Goal: Task Accomplishment & Management: Complete application form

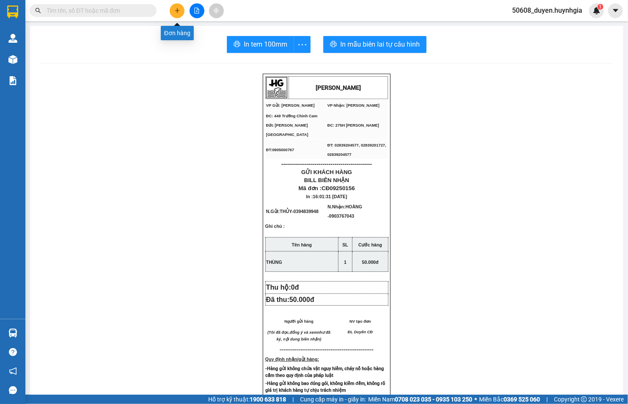
click at [176, 10] on icon "plus" at bounding box center [177, 10] width 5 height 0
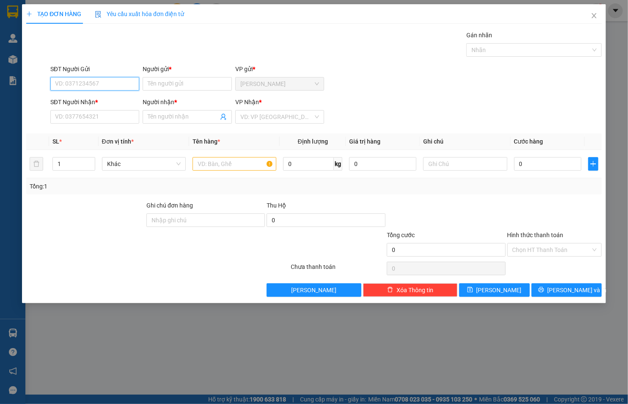
click at [110, 83] on input "SĐT Người Gửi" at bounding box center [94, 84] width 89 height 14
type input "0338108523"
click at [164, 78] on input "Người gửi *" at bounding box center [187, 84] width 89 height 14
type input "A"
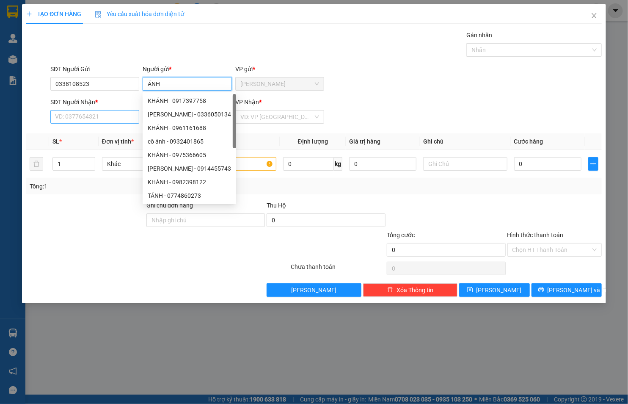
type input "ÁNH"
click at [93, 115] on input "SĐT Người Nhận *" at bounding box center [94, 117] width 89 height 14
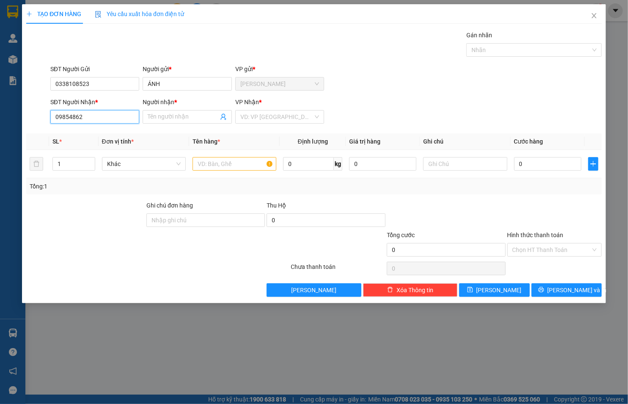
click at [96, 113] on input "09854862" at bounding box center [94, 117] width 89 height 14
type input "0985486214"
click at [179, 119] on input "Người nhận *" at bounding box center [183, 116] width 71 height 9
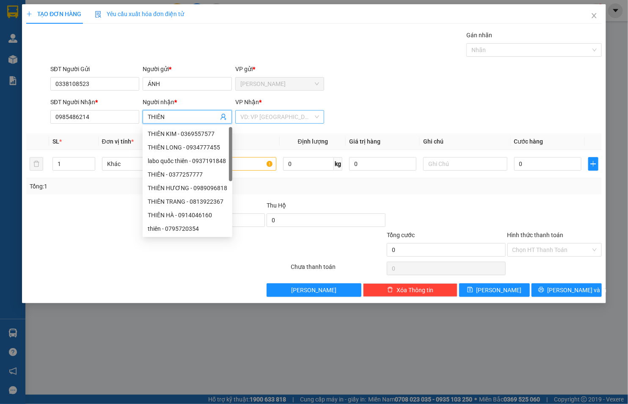
type input "THIÊN"
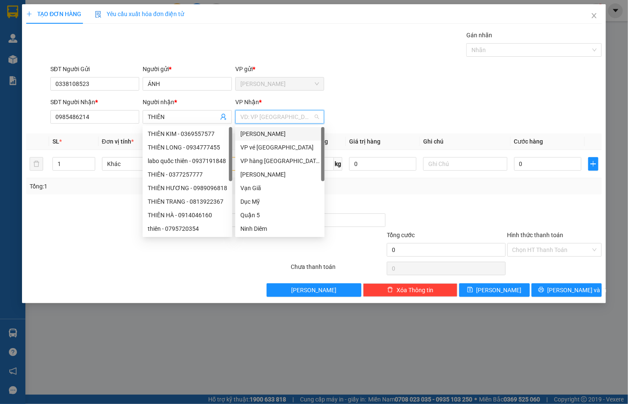
click at [250, 113] on input "search" at bounding box center [276, 116] width 73 height 13
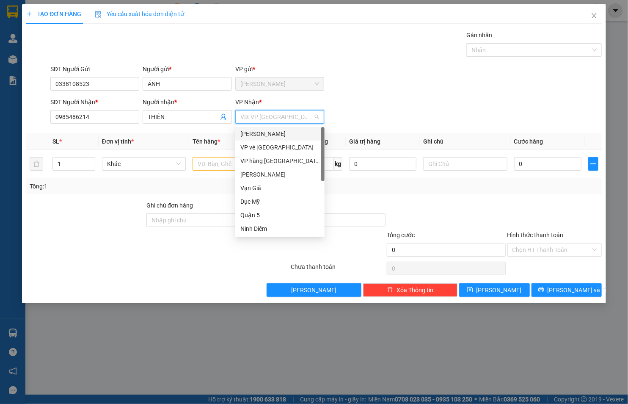
click at [253, 134] on div "[PERSON_NAME]" at bounding box center [279, 133] width 79 height 9
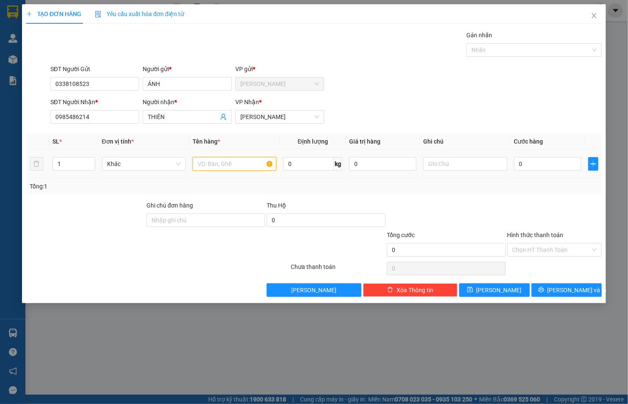
click at [233, 167] on input "text" at bounding box center [234, 164] width 84 height 14
type input "THÙNG"
click at [529, 158] on input "0" at bounding box center [547, 164] width 67 height 14
type input "3"
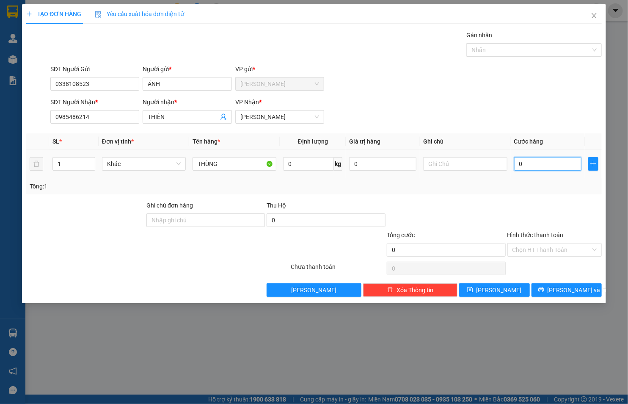
type input "3"
type input "30"
type input "30.000"
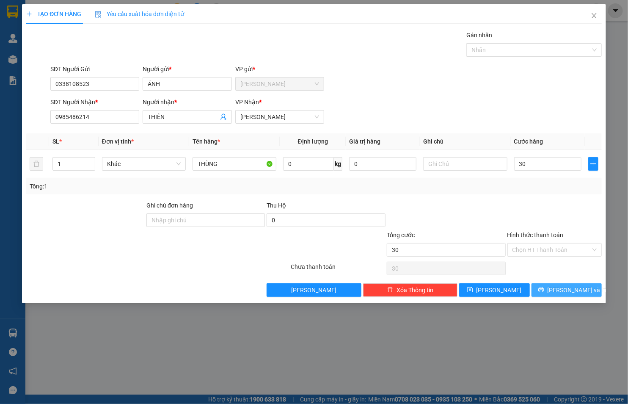
type input "30.000"
click at [557, 285] on button "[PERSON_NAME] và In" at bounding box center [566, 290] width 71 height 14
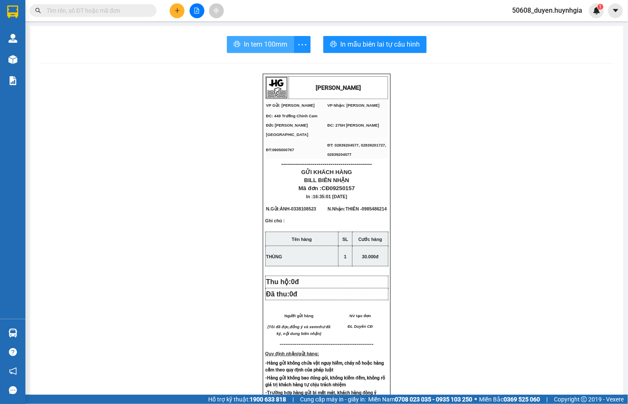
click at [273, 41] on span "In tem 100mm" at bounding box center [266, 44] width 44 height 11
click at [176, 8] on icon "plus" at bounding box center [177, 11] width 6 height 6
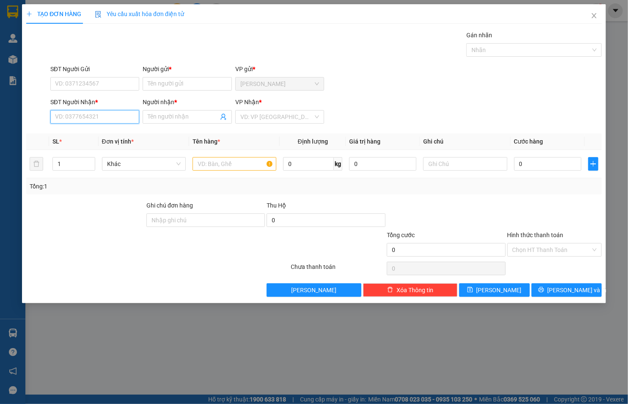
click at [73, 120] on input "SĐT Người Nhận *" at bounding box center [94, 117] width 89 height 14
type input "0911095096"
click at [84, 128] on div "0911095096 - THỦY" at bounding box center [94, 134] width 89 height 14
type input "THỦY"
type input "0911095096"
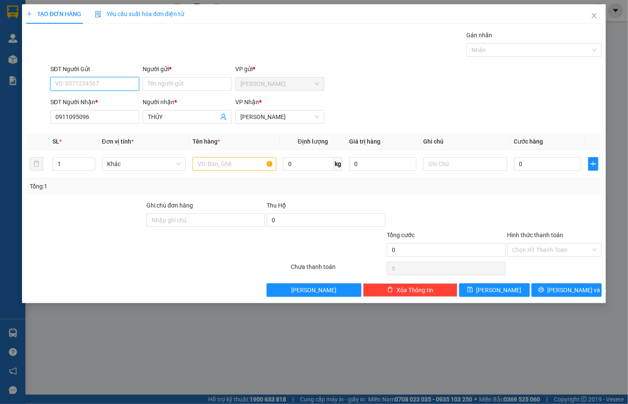
click at [98, 82] on input "SĐT Người Gửi" at bounding box center [94, 84] width 89 height 14
click at [93, 96] on div "0932420125 - [PERSON_NAME]" at bounding box center [96, 100] width 83 height 9
type input "0932420125"
type input "[PERSON_NAME]"
click at [227, 164] on input "text" at bounding box center [234, 164] width 84 height 14
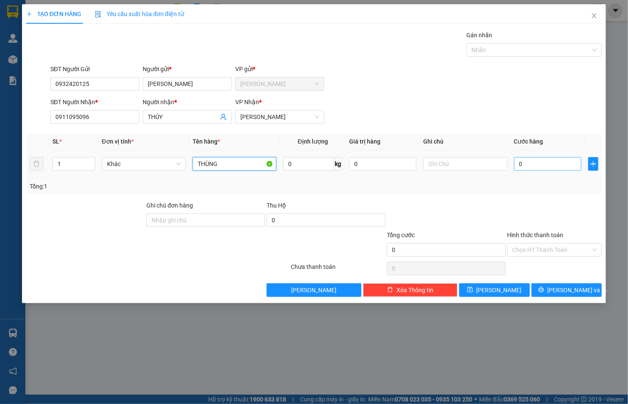
type input "THÙNG"
click at [530, 164] on input "0" at bounding box center [547, 164] width 67 height 14
type input "5"
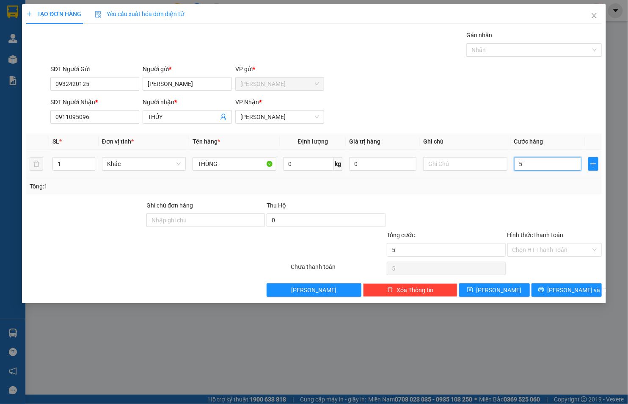
type input "50"
type input "50.000"
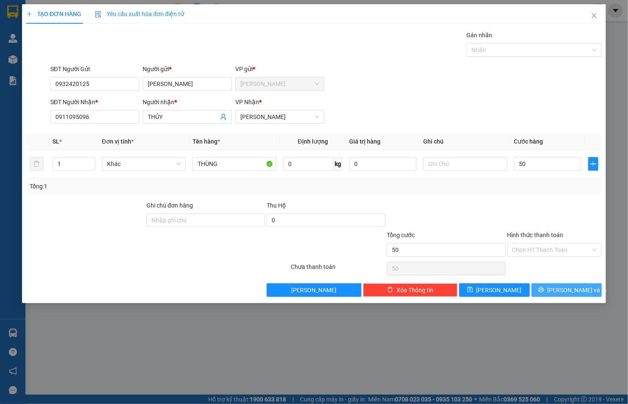
type input "50.000"
click at [559, 292] on button "[PERSON_NAME] và In" at bounding box center [566, 290] width 71 height 14
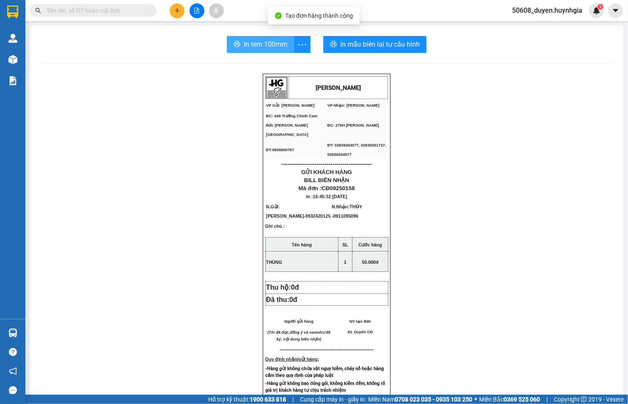
click at [257, 45] on span "In tem 100mm" at bounding box center [266, 44] width 44 height 11
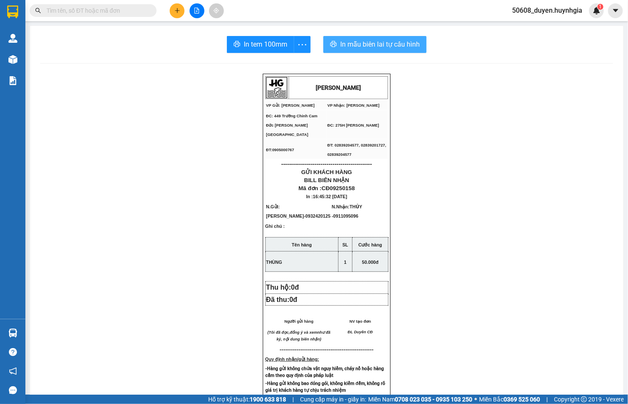
click at [335, 44] on button "In mẫu biên lai tự cấu hình" at bounding box center [374, 44] width 103 height 17
click at [342, 47] on span "In mẫu biên lai tự cấu hình" at bounding box center [380, 44] width 80 height 11
click at [179, 10] on icon "plus" at bounding box center [177, 11] width 6 height 6
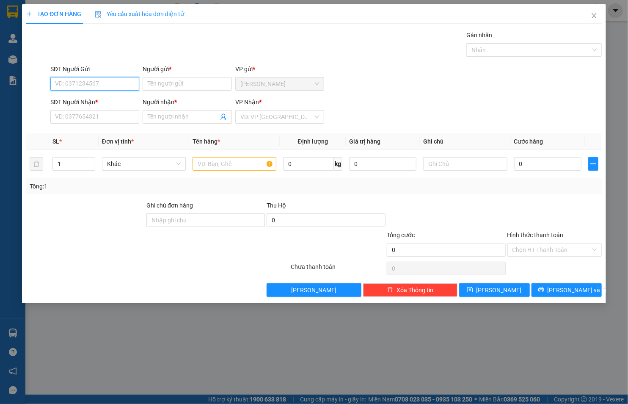
click at [83, 78] on input "SĐT Người Gửi" at bounding box center [94, 84] width 89 height 14
type input "0974496795"
click at [200, 84] on input "Người gửi *" at bounding box center [187, 84] width 89 height 14
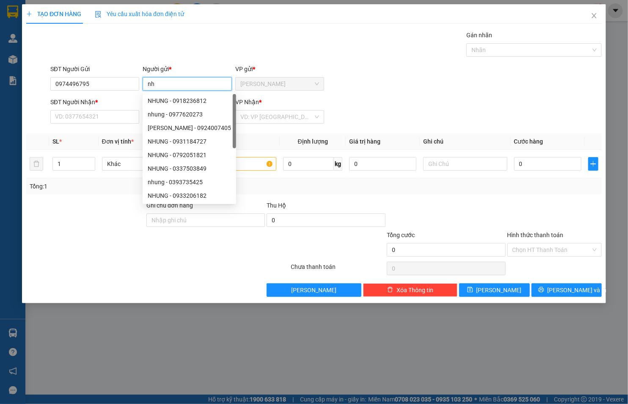
type input "n"
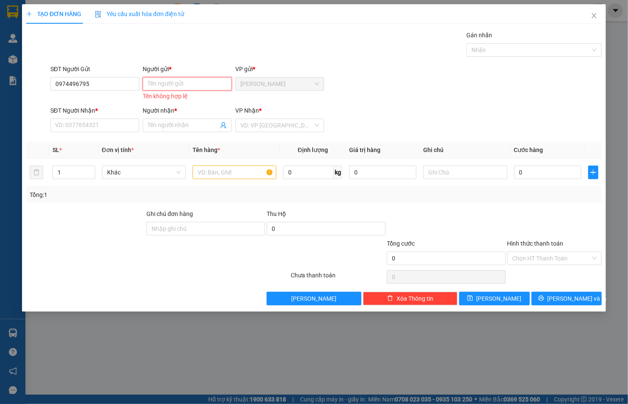
click at [189, 80] on input "Người gửi *" at bounding box center [187, 84] width 89 height 14
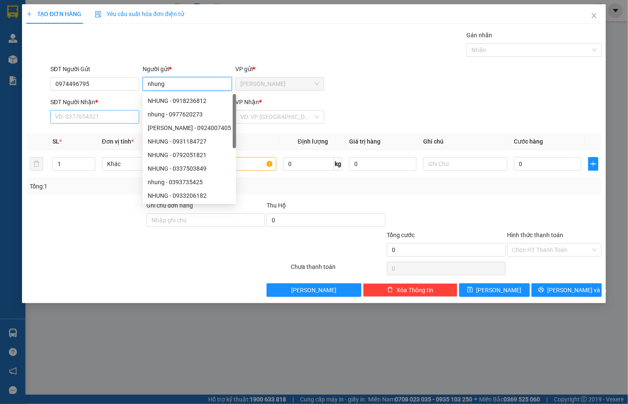
type input "nhung"
click at [90, 119] on input "SĐT Người Nhận *" at bounding box center [94, 117] width 89 height 14
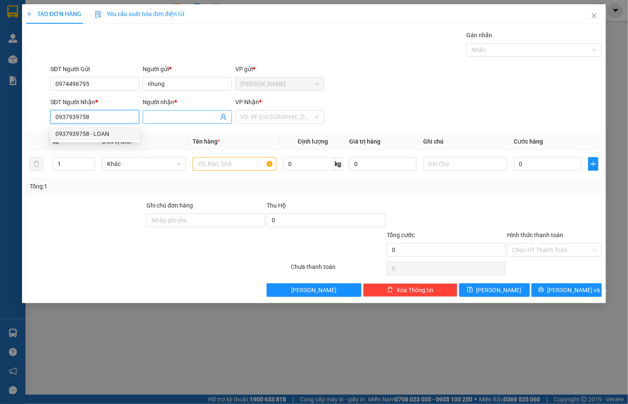
type input "0937939758"
click at [174, 117] on input "Người nhận *" at bounding box center [183, 116] width 71 height 9
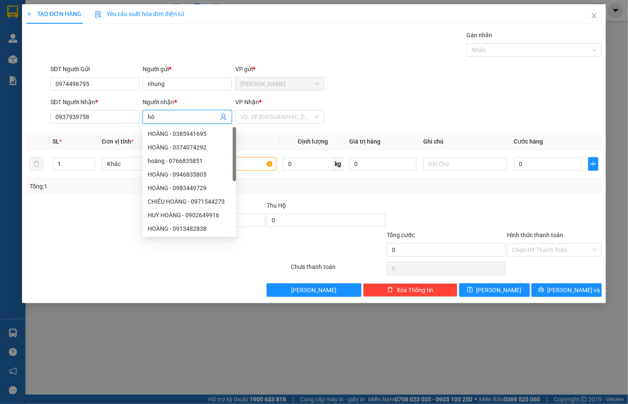
type input "h"
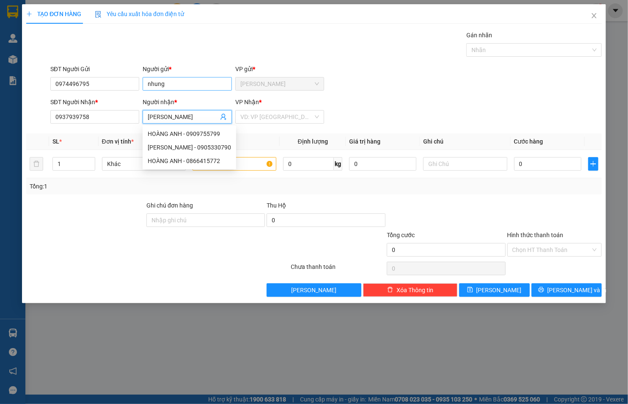
type input "[PERSON_NAME]"
click at [180, 83] on input "nhung" at bounding box center [187, 84] width 89 height 14
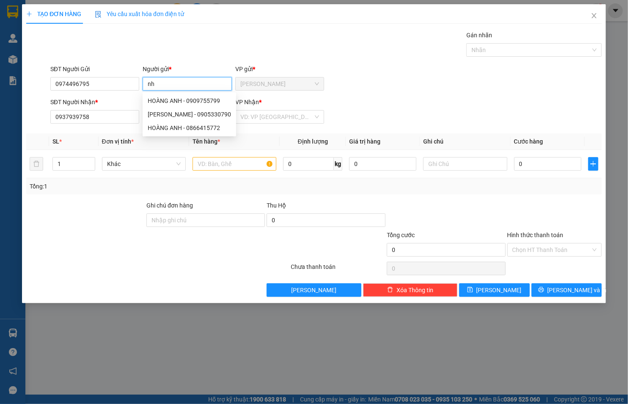
type input "n"
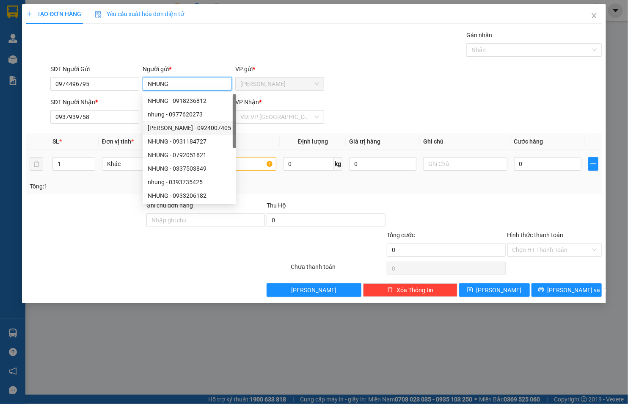
type input "NHUNG"
click at [247, 159] on input "text" at bounding box center [234, 164] width 84 height 14
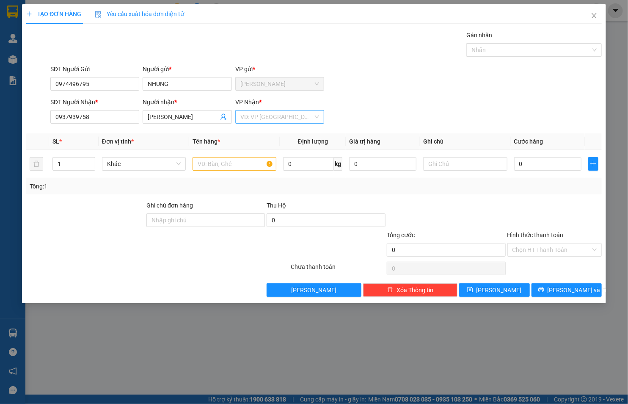
click at [247, 121] on input "search" at bounding box center [276, 116] width 73 height 13
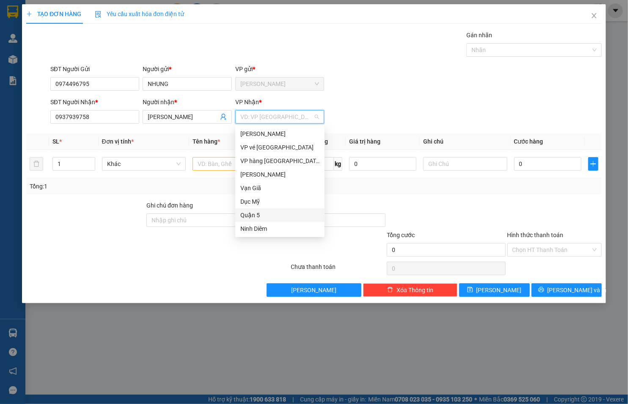
click at [253, 216] on div "Quận 5" at bounding box center [279, 214] width 79 height 9
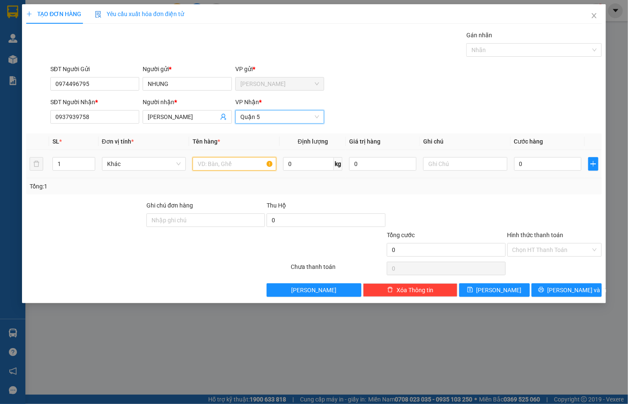
click at [231, 168] on input "text" at bounding box center [234, 164] width 84 height 14
type input "THÙNG XỐP"
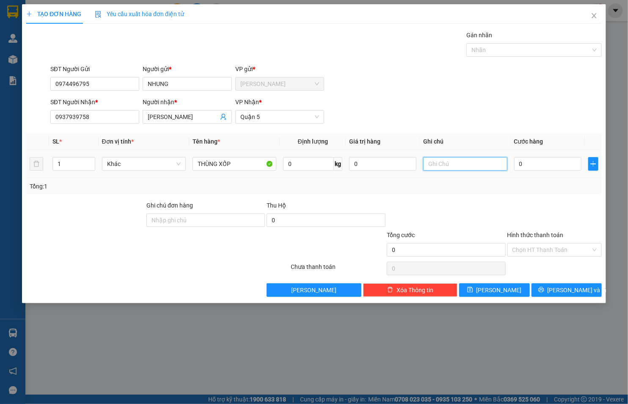
click at [440, 166] on input "text" at bounding box center [465, 164] width 84 height 14
type input "C"
click at [488, 163] on input "[PERSON_NAME]" at bounding box center [465, 164] width 84 height 14
type input "C"
click at [459, 164] on input "text" at bounding box center [465, 164] width 84 height 14
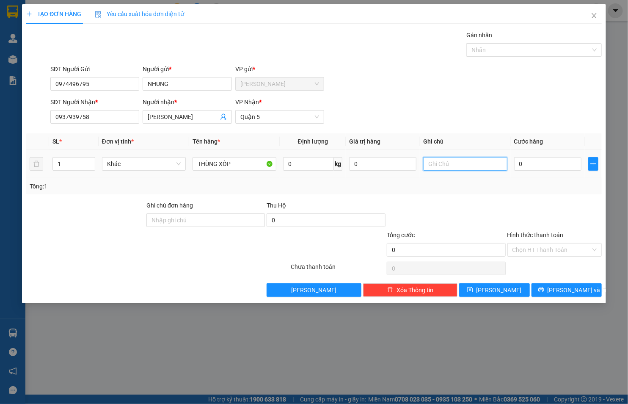
paste input "[PERSON_NAME][GEOGRAPHIC_DATA] 4 [PERSON_NAME] NHỎ P15 Q11 ANH TỰ THU NHA"
type input "[PERSON_NAME][GEOGRAPHIC_DATA] 4 [PERSON_NAME] NHỎ P15 Q11"
click at [529, 161] on input "0" at bounding box center [547, 164] width 67 height 14
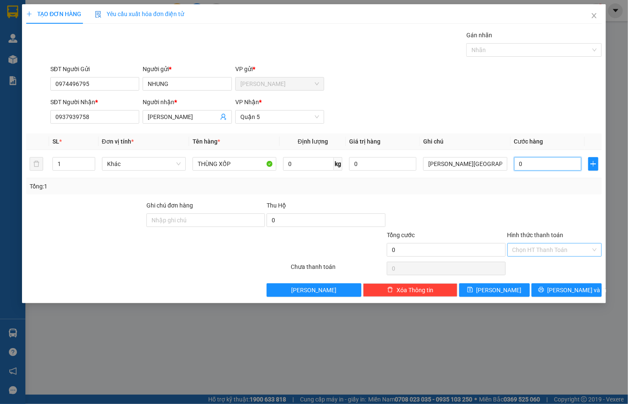
type input "3"
type input "30"
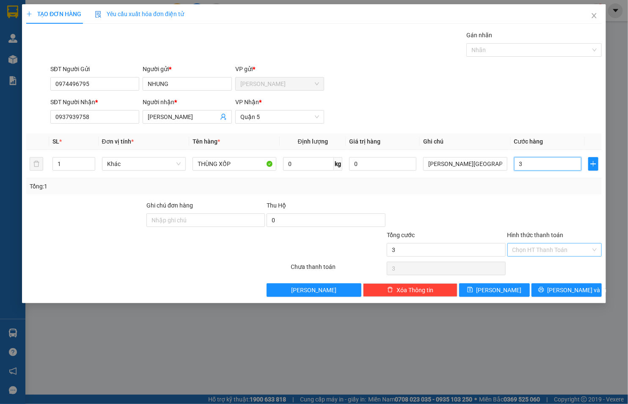
type input "30"
type input "30.000"
click at [527, 250] on input "Hình thức thanh toán" at bounding box center [551, 249] width 78 height 13
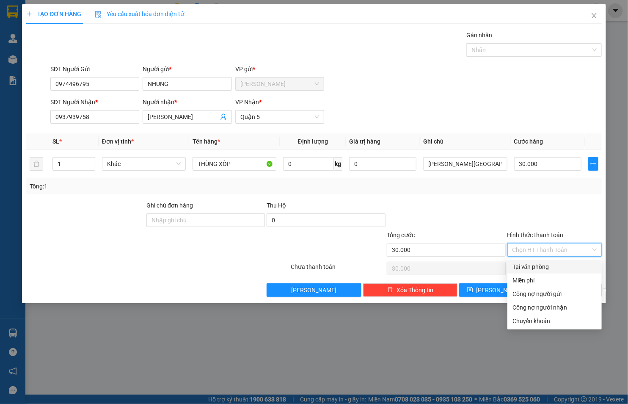
click at [529, 263] on div "Tại văn phòng" at bounding box center [554, 266] width 84 height 9
type input "0"
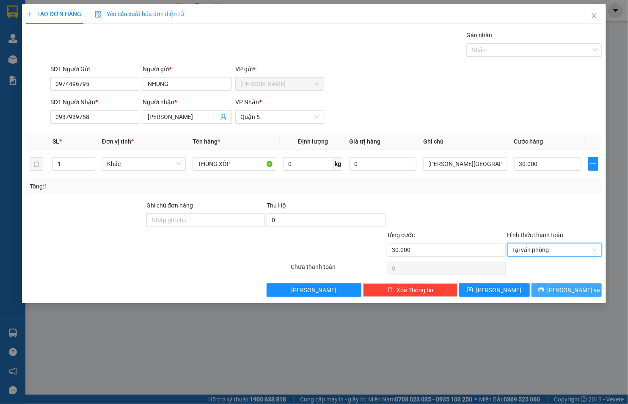
click at [563, 290] on span "[PERSON_NAME] và In" at bounding box center [576, 289] width 59 height 9
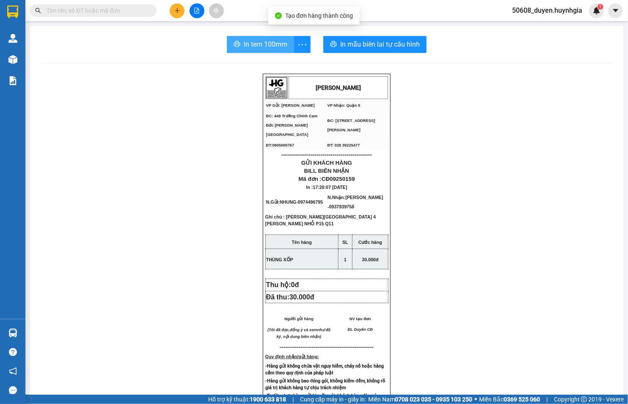
click at [244, 46] on span "In tem 100mm" at bounding box center [266, 44] width 44 height 11
click at [171, 6] on button at bounding box center [177, 10] width 15 height 15
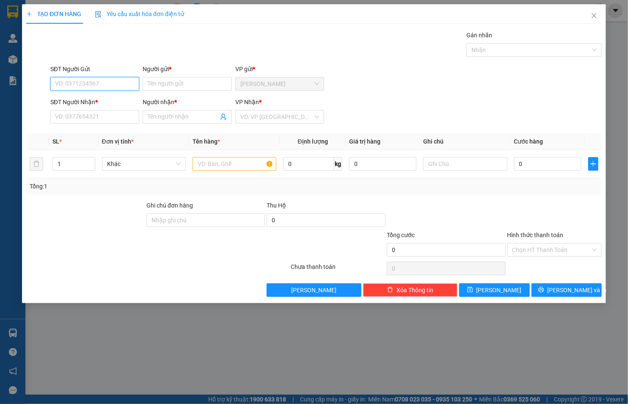
click at [121, 83] on input "SĐT Người Gửi" at bounding box center [94, 84] width 89 height 14
click at [64, 79] on input "SĐT Người Gửi" at bounding box center [94, 84] width 89 height 14
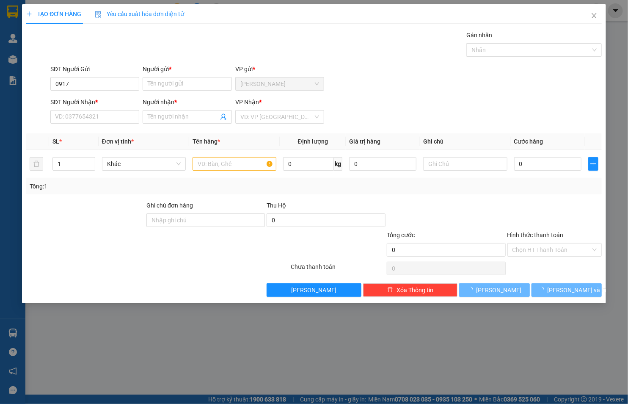
click at [591, 403] on html "Kết quả tìm kiếm ( 0 ) Bộ lọc No Data 50608_duyen.huynhgia 1 Quản [PERSON_NAME]…" at bounding box center [314, 202] width 628 height 404
click at [155, 374] on div "TẠO ĐƠN HÀNG Yêu cầu xuất hóa đơn điện tử Transit Pickup Surcharge Ids Transit …" at bounding box center [314, 202] width 628 height 404
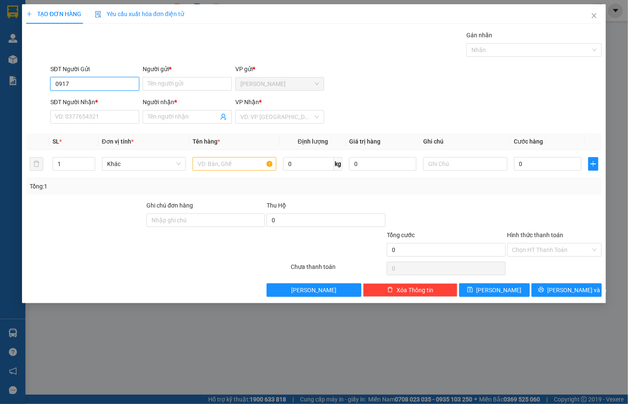
click at [85, 83] on input "0917" at bounding box center [94, 84] width 89 height 14
click at [74, 100] on div "0917633044 - QUÝ" at bounding box center [94, 100] width 79 height 9
type input "0917633044"
type input "QUÝ"
type input "0905474417"
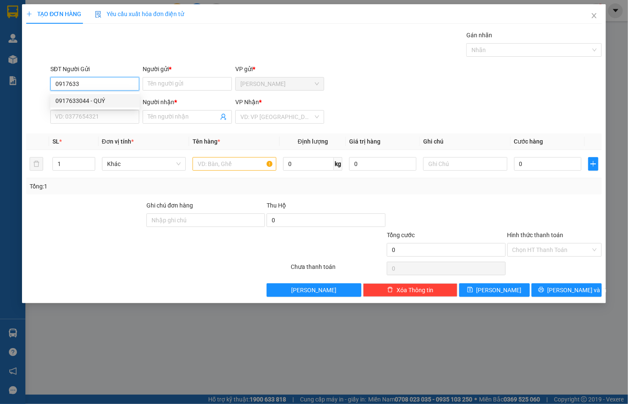
type input "MINH"
type input "0917633044"
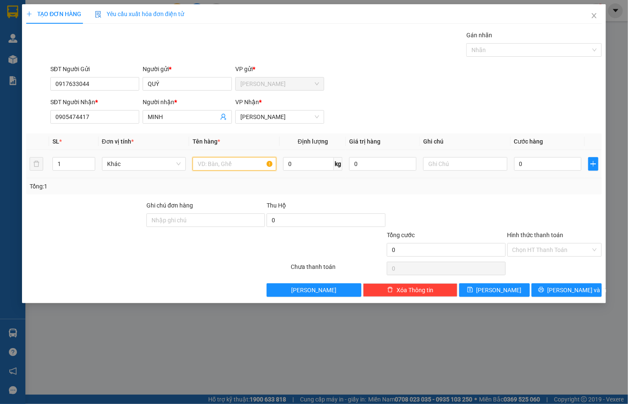
click at [203, 165] on input "text" at bounding box center [234, 164] width 84 height 14
type input "HỒ SƠ"
click at [568, 162] on input "0" at bounding box center [547, 164] width 67 height 14
type input "2"
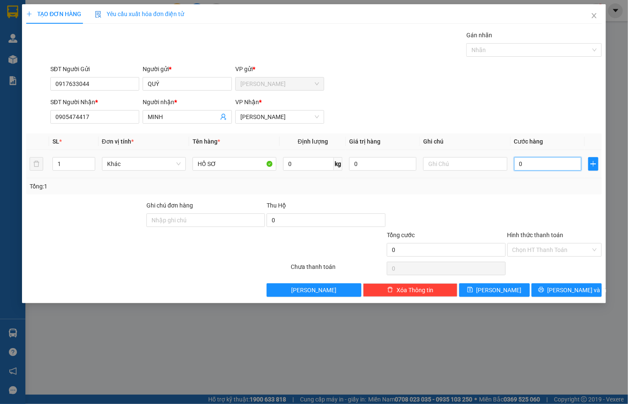
type input "2"
type input "20"
type input "20.000"
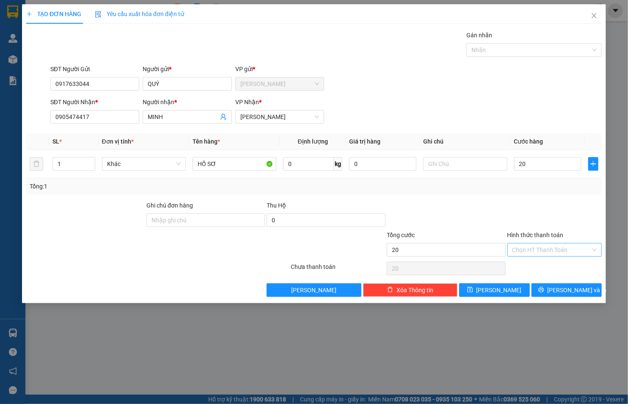
type input "20.000"
click at [565, 247] on input "Hình thức thanh toán" at bounding box center [551, 249] width 78 height 13
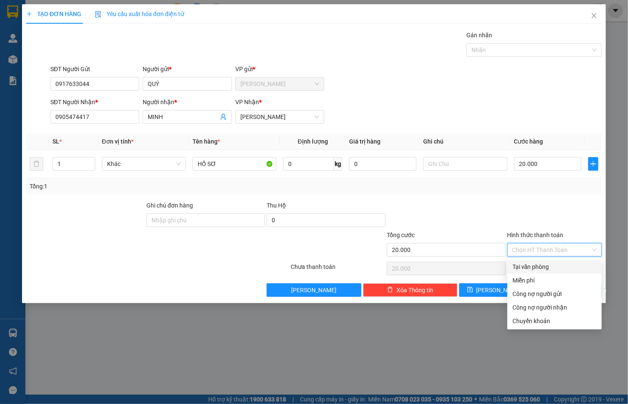
click at [559, 263] on div "Tại văn phòng" at bounding box center [554, 266] width 84 height 9
type input "0"
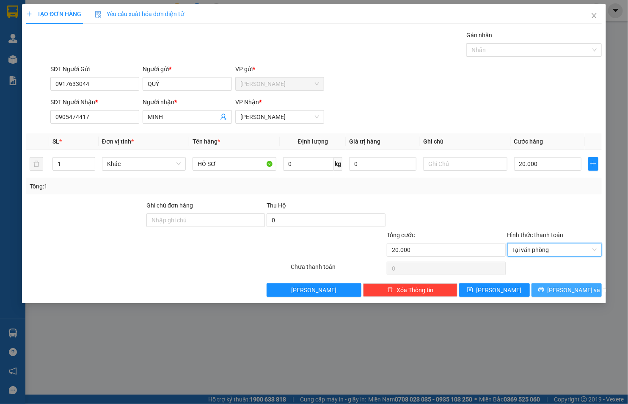
click at [567, 292] on span "[PERSON_NAME] và In" at bounding box center [576, 289] width 59 height 9
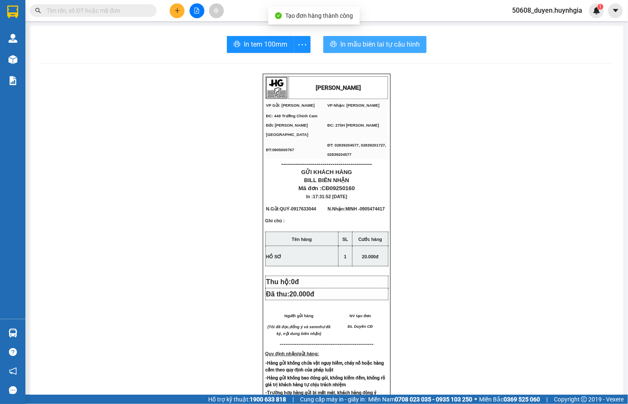
click at [341, 43] on span "In mẫu biên lai tự cấu hình" at bounding box center [380, 44] width 80 height 11
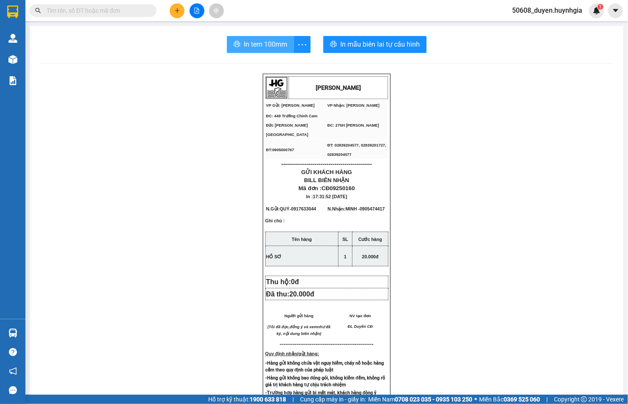
click at [238, 47] on button "In tem 100mm" at bounding box center [260, 44] width 67 height 17
click at [176, 8] on icon "plus" at bounding box center [177, 11] width 6 height 6
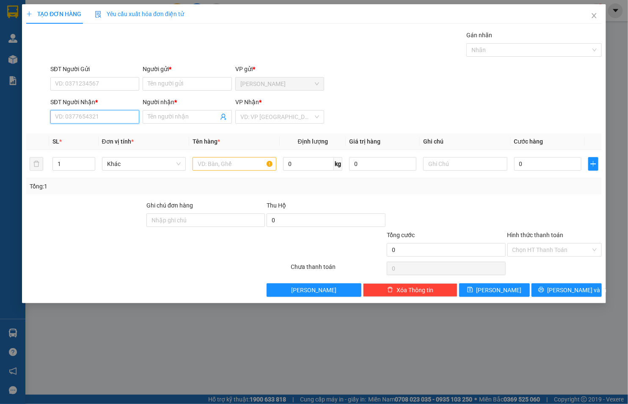
click at [102, 120] on input "SĐT Người Nhận *" at bounding box center [94, 117] width 89 height 14
click at [100, 132] on div "0368177100 - LINH" at bounding box center [94, 133] width 79 height 9
type input "0368177100"
type input "LINH"
drag, startPoint x: 120, startPoint y: 114, endPoint x: 19, endPoint y: 128, distance: 102.1
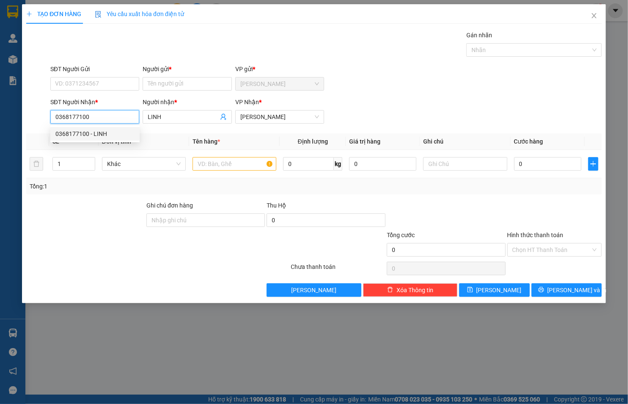
click at [19, 128] on div "TẠO ĐƠN HÀNG Yêu cầu xuất hóa đơn điện tử Transit Pickup Surcharge Ids Transit …" at bounding box center [314, 202] width 628 height 404
type input "0368177100"
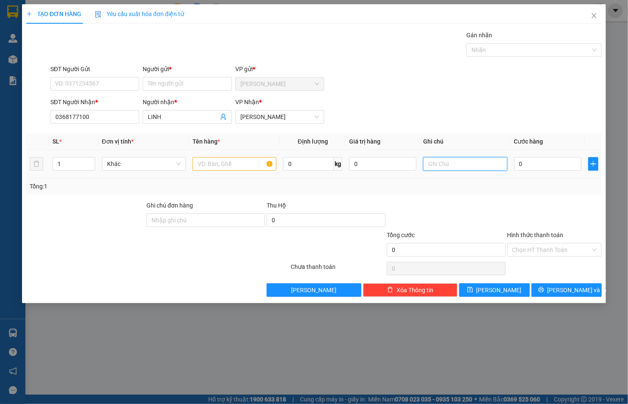
click at [457, 161] on input "text" at bounding box center [465, 164] width 84 height 14
paste input "23/25a [PERSON_NAME] P3 Bình Thạnh"
type input "23/25a [PERSON_NAME] P3 Bình Thạnh"
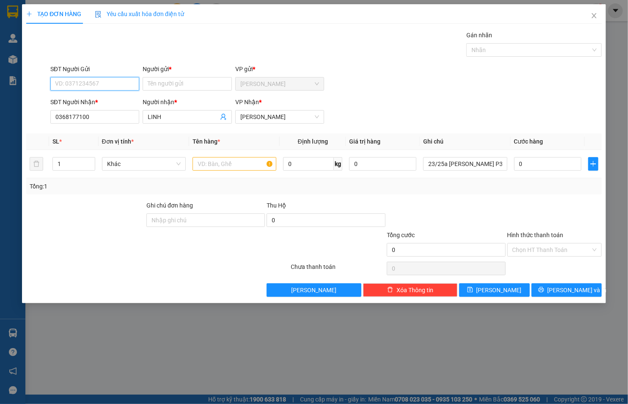
click at [119, 87] on input "SĐT Người Gửi" at bounding box center [94, 84] width 89 height 14
click at [97, 98] on div "0368177100 - LINH" at bounding box center [94, 100] width 79 height 9
type input "0368177100"
type input "LINH"
click at [222, 164] on input "text" at bounding box center [234, 164] width 84 height 14
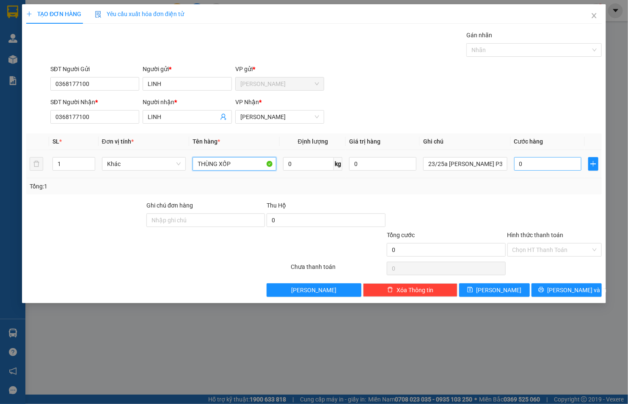
type input "THÙNG XỐP"
click at [527, 158] on input "0" at bounding box center [547, 164] width 67 height 14
type input "5"
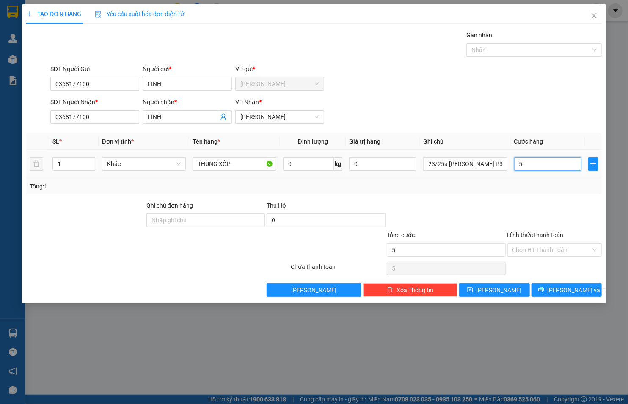
type input "50"
type input "50.000"
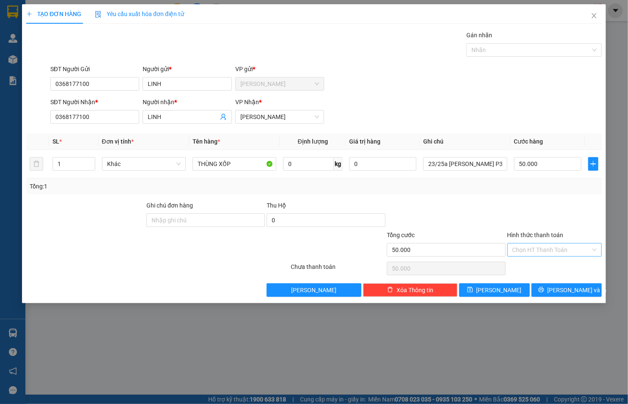
click at [576, 244] on input "Hình thức thanh toán" at bounding box center [551, 249] width 78 height 13
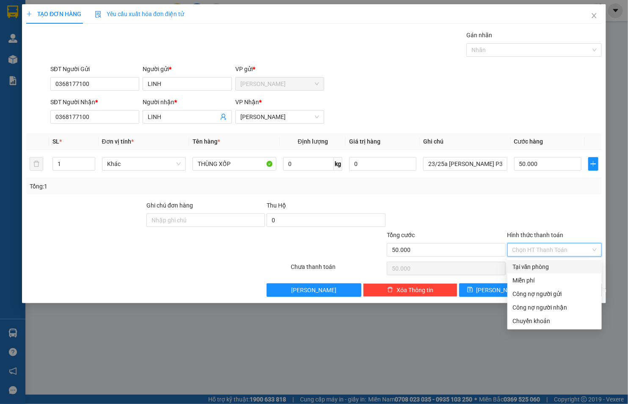
click at [575, 264] on div "Tại văn phòng" at bounding box center [554, 266] width 84 height 9
type input "0"
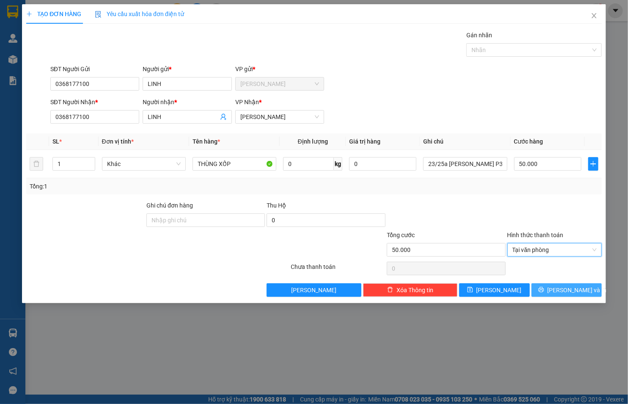
click at [581, 288] on span "[PERSON_NAME] và In" at bounding box center [576, 289] width 59 height 9
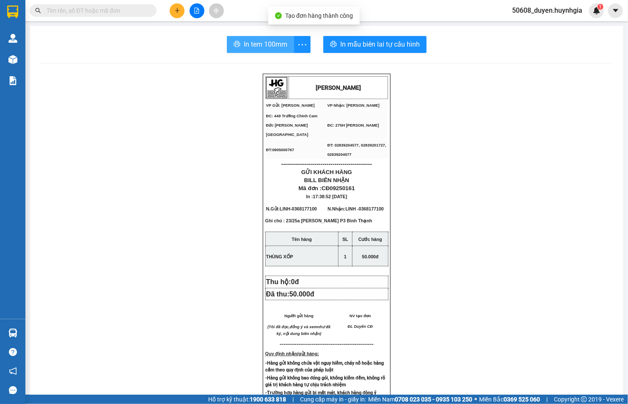
click at [261, 43] on span "In tem 100mm" at bounding box center [266, 44] width 44 height 11
click at [171, 11] on button at bounding box center [177, 10] width 15 height 15
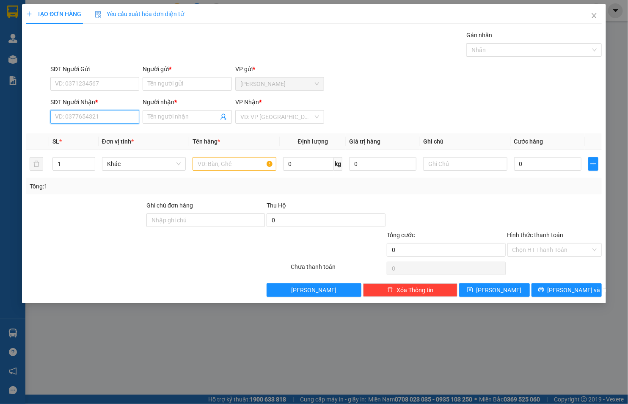
click at [117, 116] on input "SĐT Người Nhận *" at bounding box center [94, 117] width 89 height 14
type input "0909028786"
click at [176, 117] on input "Người nhận *" at bounding box center [183, 116] width 71 height 9
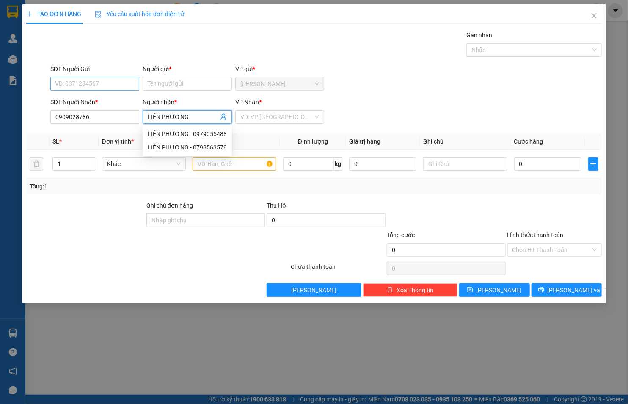
type input "LIÊN PHƯƠNG"
click at [102, 85] on input "SĐT Người Gửi" at bounding box center [94, 84] width 89 height 14
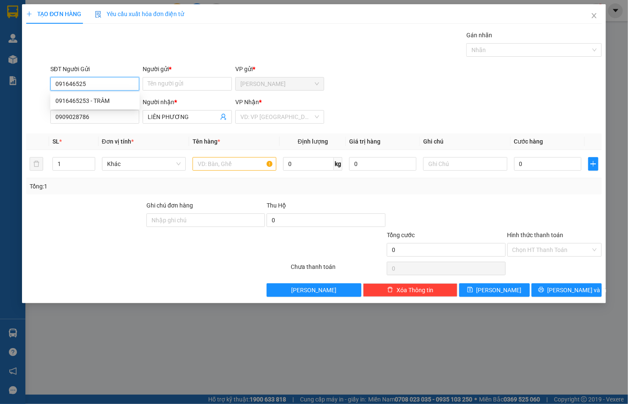
type input "0916465253"
click at [102, 101] on div "0916465253 - TRÂM" at bounding box center [94, 100] width 79 height 9
type input "TRÂM"
type input "0916465253"
click at [243, 115] on input "search" at bounding box center [276, 116] width 73 height 13
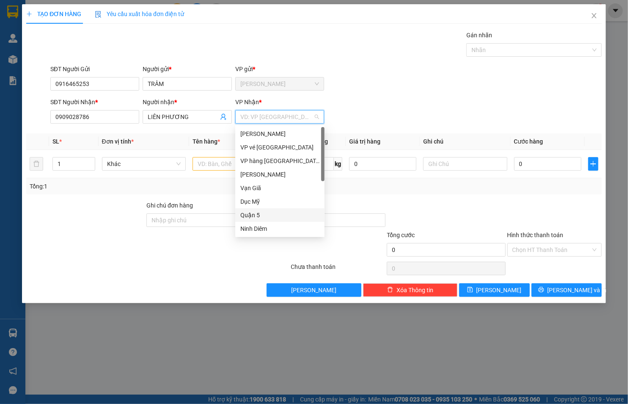
click at [255, 214] on div "Quận 5" at bounding box center [279, 214] width 79 height 9
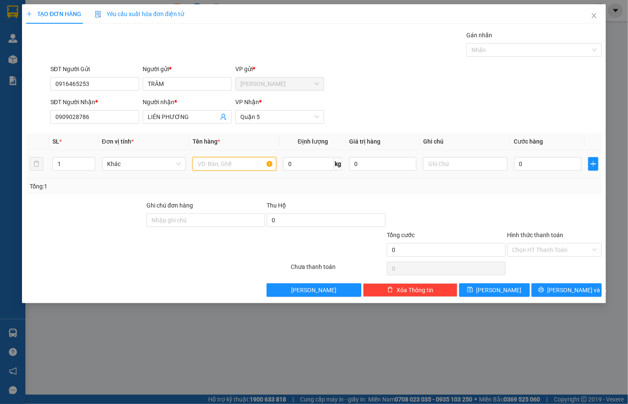
click at [227, 163] on input "text" at bounding box center [234, 164] width 84 height 14
type input "GÓI"
click at [549, 168] on input "0" at bounding box center [547, 164] width 67 height 14
type input "2"
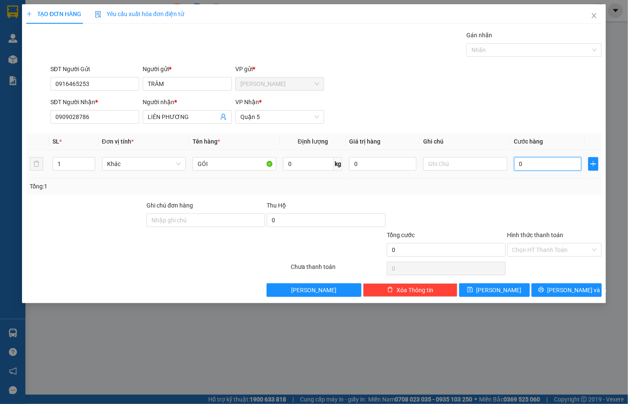
type input "2"
type input "20"
type input "20.000"
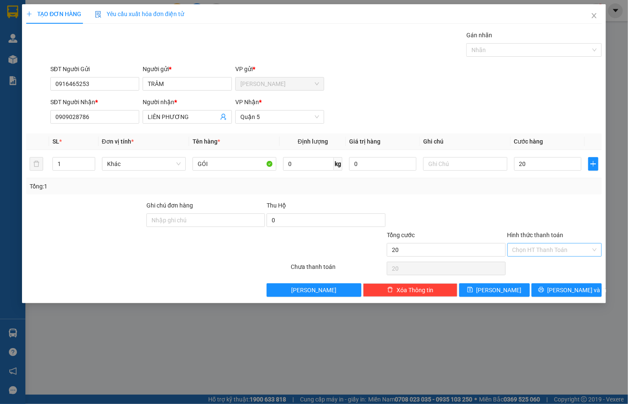
type input "20.000"
click at [541, 251] on input "Hình thức thanh toán" at bounding box center [551, 249] width 78 height 13
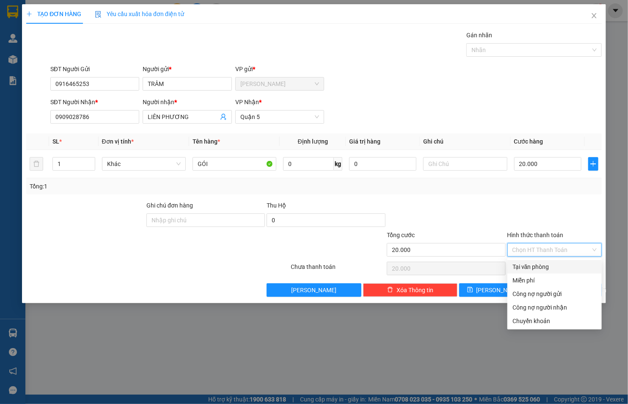
click at [544, 267] on div "Tại văn phòng" at bounding box center [554, 266] width 84 height 9
type input "0"
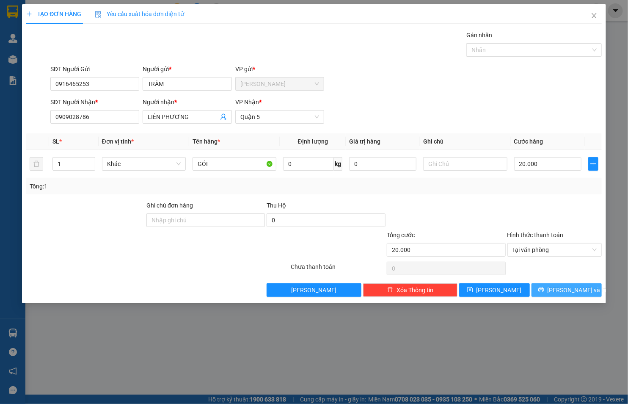
click at [563, 291] on span "[PERSON_NAME] và In" at bounding box center [576, 289] width 59 height 9
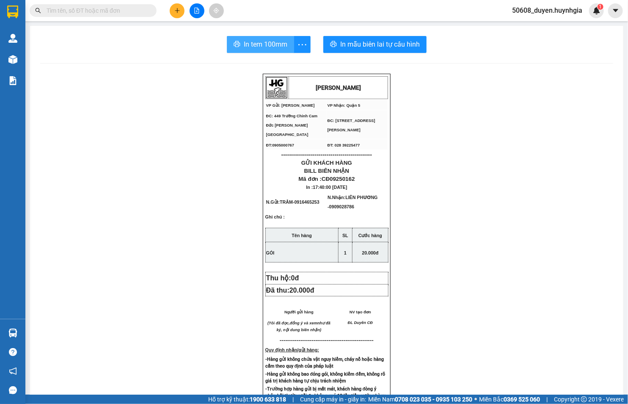
click at [272, 49] on span "In tem 100mm" at bounding box center [266, 44] width 44 height 11
click at [340, 43] on span "In mẫu biên lai tự cấu hình" at bounding box center [380, 44] width 80 height 11
click at [176, 14] on button at bounding box center [177, 10] width 15 height 15
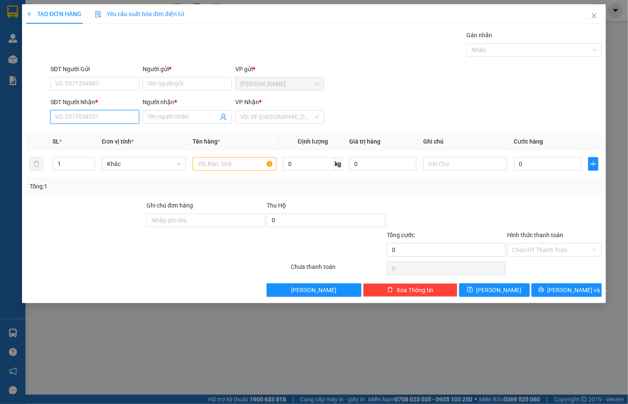
click at [112, 120] on input "SĐT Người Nhận *" at bounding box center [94, 117] width 89 height 14
type input "0913731898"
click at [163, 111] on span at bounding box center [187, 117] width 89 height 14
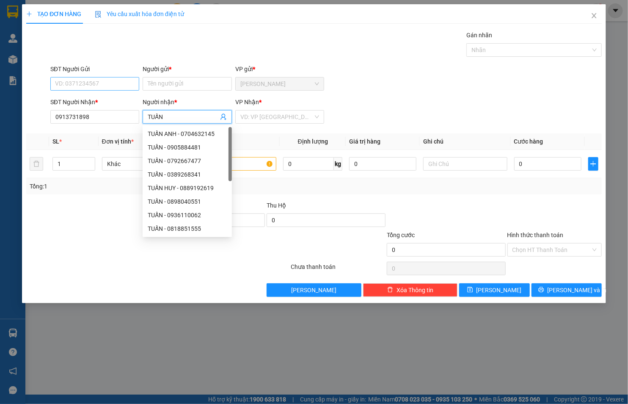
type input "TUẤN"
click at [129, 87] on input "SĐT Người Gửi" at bounding box center [94, 84] width 89 height 14
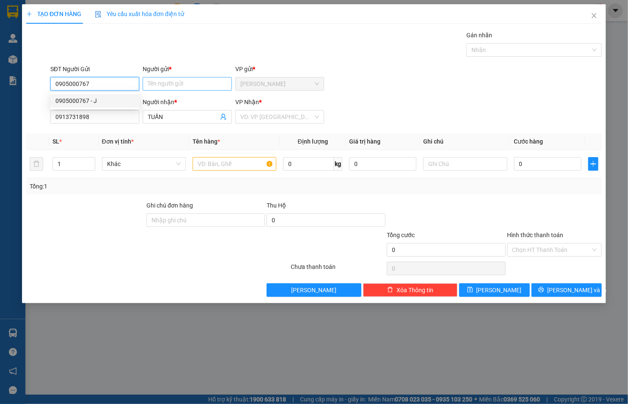
type input "0905000767"
click at [162, 87] on input "Người gửi *" at bounding box center [187, 84] width 89 height 14
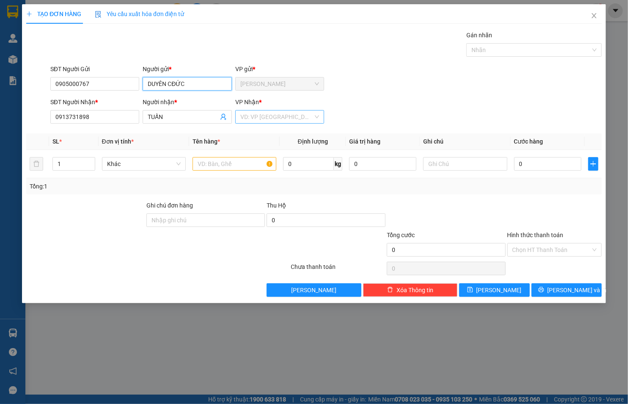
type input "DUYÊN CĐỨC"
click at [241, 112] on input "search" at bounding box center [276, 116] width 73 height 13
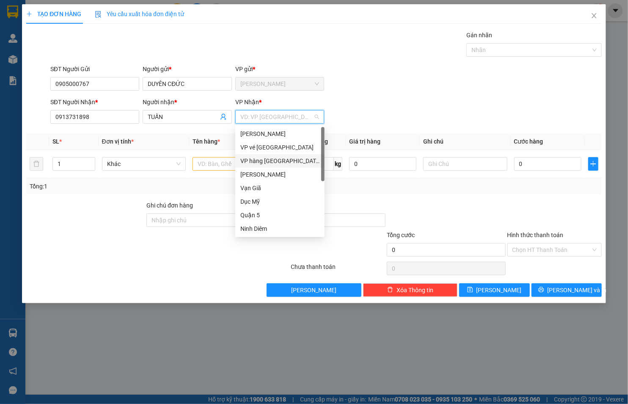
click at [258, 158] on div "VP hàng [GEOGRAPHIC_DATA]" at bounding box center [279, 160] width 79 height 9
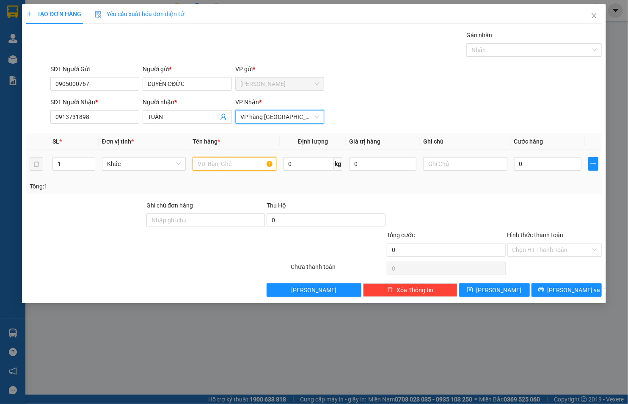
click at [242, 164] on input "text" at bounding box center [234, 164] width 84 height 14
type input "THÙNG MẮM"
drag, startPoint x: 73, startPoint y: 164, endPoint x: 56, endPoint y: 165, distance: 17.4
click at [56, 165] on input "1" at bounding box center [74, 163] width 42 height 13
type input "4"
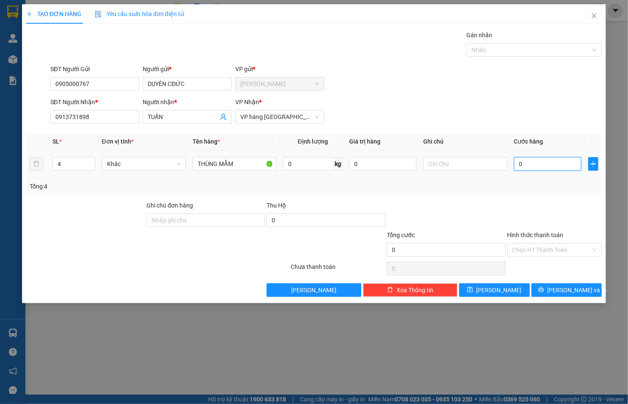
click at [534, 159] on input "0" at bounding box center [547, 164] width 67 height 14
click at [540, 250] on input "Hình thức thanh toán" at bounding box center [551, 249] width 78 height 13
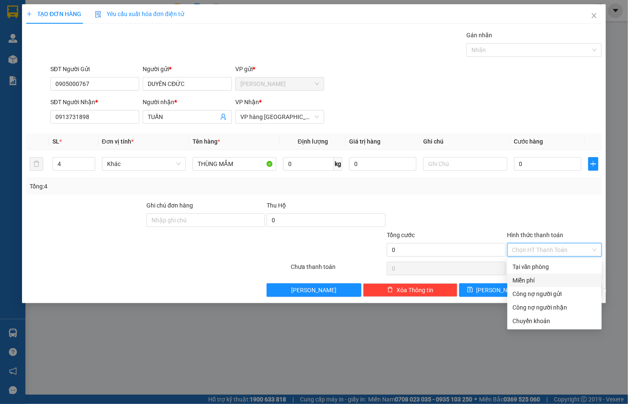
click at [539, 281] on div "Miễn phí" at bounding box center [554, 279] width 84 height 9
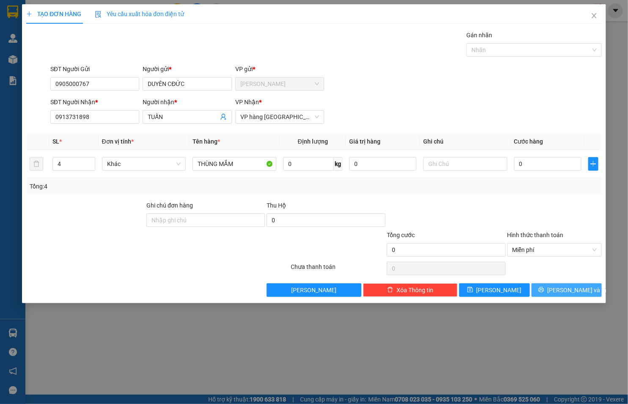
click at [542, 297] on button "[PERSON_NAME] và In" at bounding box center [566, 290] width 71 height 14
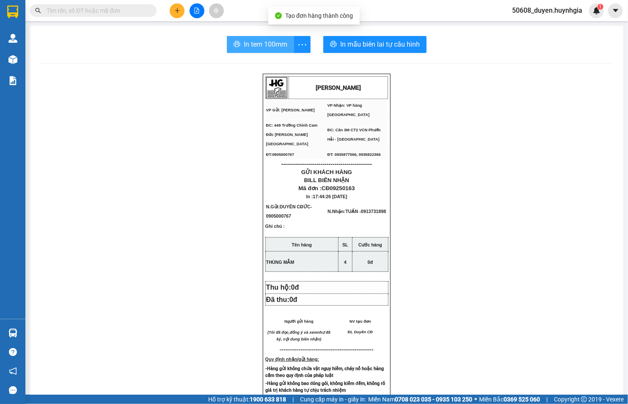
click at [274, 38] on button "In tem 100mm" at bounding box center [260, 44] width 67 height 17
click at [251, 50] on button "In tem 100mm" at bounding box center [260, 44] width 67 height 17
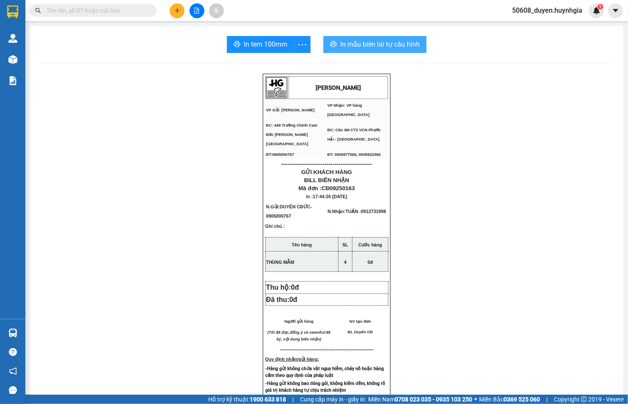
click at [341, 41] on span "In mẫu biên lai tự cấu hình" at bounding box center [380, 44] width 80 height 11
click at [170, 11] on button at bounding box center [177, 10] width 15 height 15
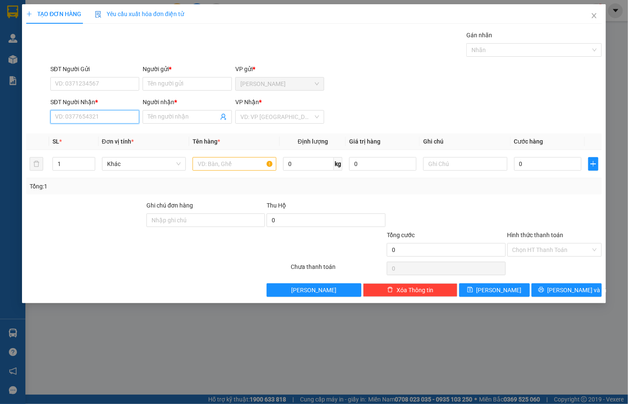
click at [95, 117] on input "SĐT Người Nhận *" at bounding box center [94, 117] width 89 height 14
click at [94, 134] on div "0906562979 - NAM" at bounding box center [94, 133] width 79 height 9
type input "0906562979"
type input "NAM"
type input "0906562979"
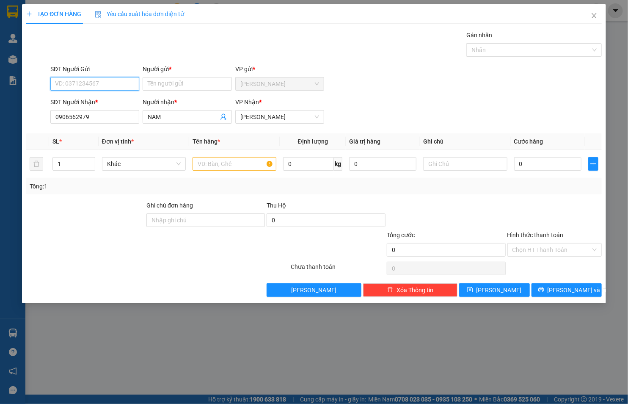
click at [81, 82] on input "SĐT Người Gửi" at bounding box center [94, 84] width 89 height 14
click at [77, 99] on div "0839793443 - PHI" at bounding box center [94, 100] width 79 height 9
type input "0839793443"
type input "PHI"
click at [250, 166] on input "text" at bounding box center [234, 164] width 84 height 14
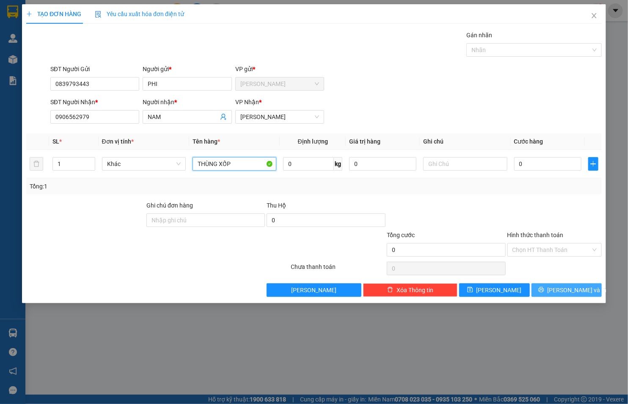
type input "THÙNG XỐP"
click at [562, 295] on button "[PERSON_NAME] và In" at bounding box center [566, 290] width 71 height 14
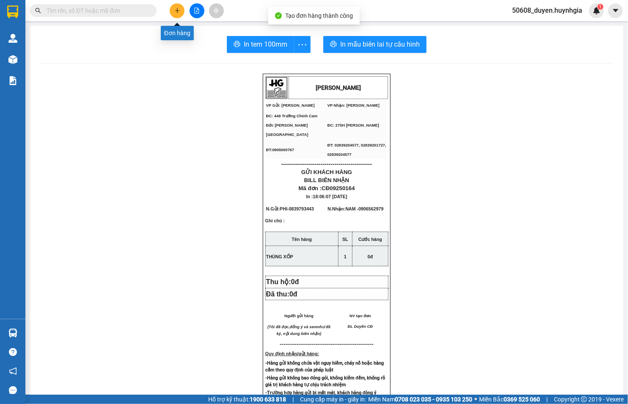
click at [175, 10] on icon "plus" at bounding box center [177, 11] width 6 height 6
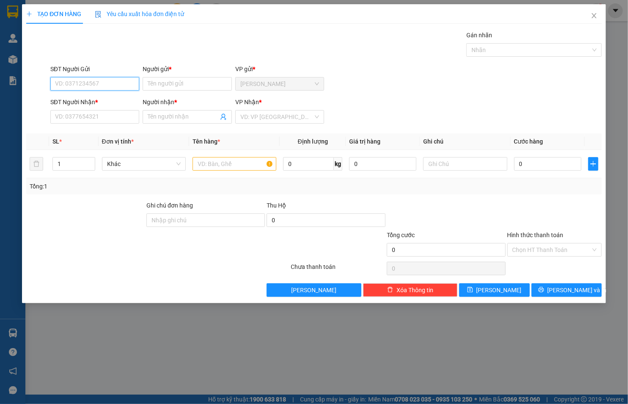
click at [92, 86] on input "SĐT Người Gửi" at bounding box center [94, 84] width 89 height 14
type input "0816667327"
click at [185, 81] on input "Người gửi *" at bounding box center [187, 84] width 89 height 14
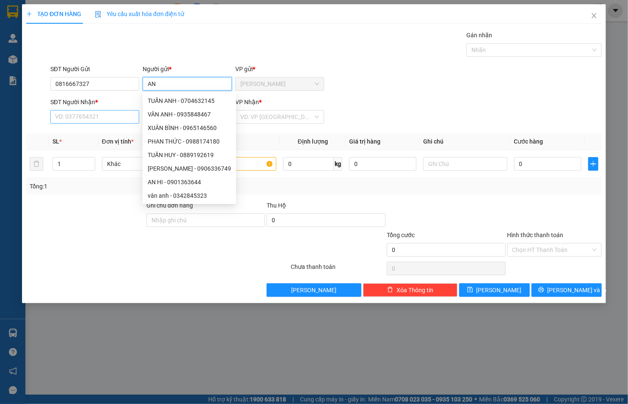
type input "AN"
click at [56, 115] on input "SĐT Người Nhận *" at bounding box center [94, 117] width 89 height 14
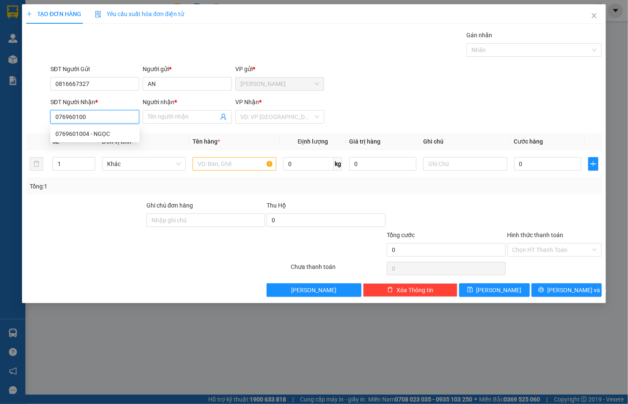
type input "0769601004"
click at [82, 132] on div "0769601004 - NGỌC" at bounding box center [94, 133] width 79 height 9
type input "NGỌC"
type input "0769601004"
drag, startPoint x: 195, startPoint y: 164, endPoint x: 317, endPoint y: 173, distance: 122.5
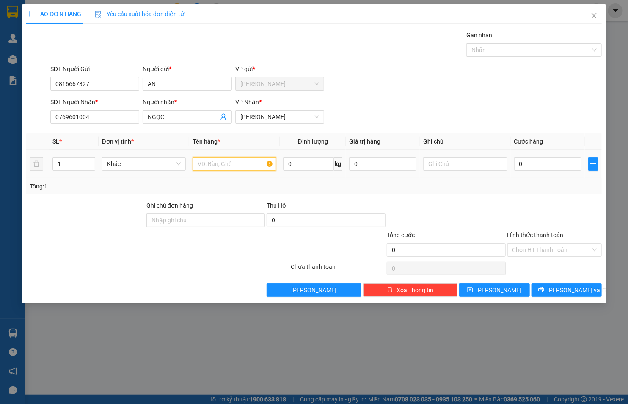
click at [201, 164] on input "text" at bounding box center [234, 164] width 84 height 14
type input "THÙNG"
click at [450, 167] on input "text" at bounding box center [465, 164] width 84 height 14
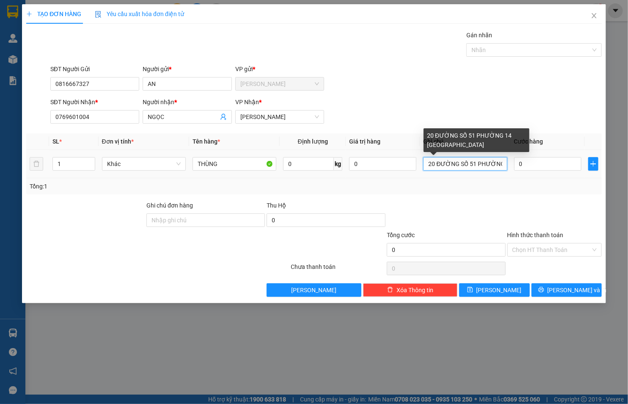
drag, startPoint x: 501, startPoint y: 162, endPoint x: 191, endPoint y: 155, distance: 309.7
click at [341, 165] on tr "1 Khác THÙNG 0 kg 0 20 ĐƯỜNG SỐ 51 PHƯỜNG 14 [GEOGRAPHIC_DATA] 0" at bounding box center [313, 164] width 575 height 28
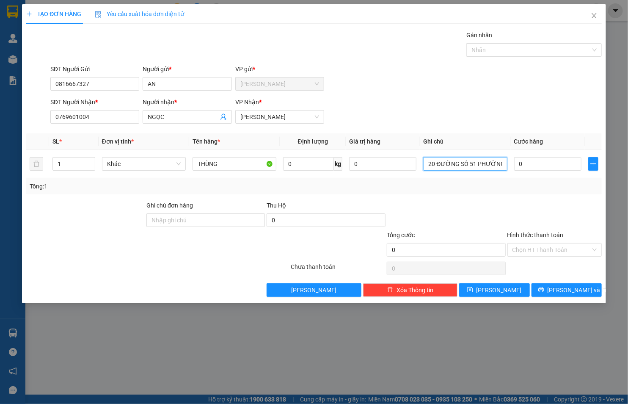
type input "20 ĐƯỜNG SỐ 51 PHƯỜNG 14 [GEOGRAPHIC_DATA]"
click at [564, 162] on input "0" at bounding box center [547, 164] width 67 height 14
type input "5"
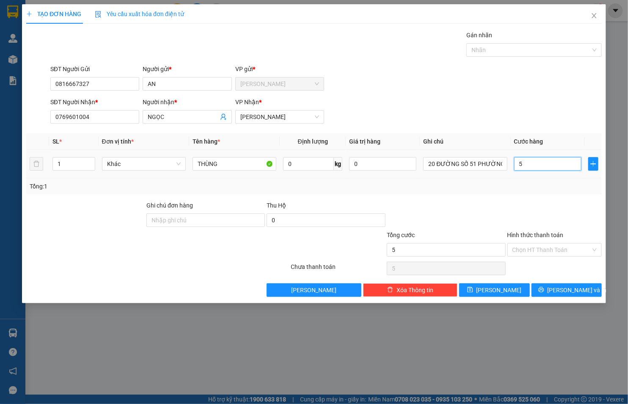
type input "50"
type input "50.000"
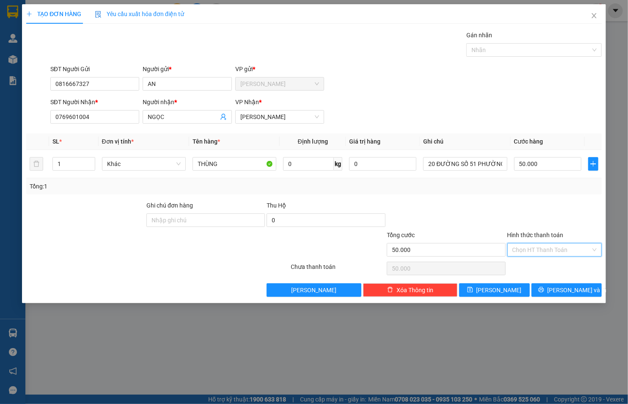
click at [553, 243] on input "Hình thức thanh toán" at bounding box center [551, 249] width 78 height 13
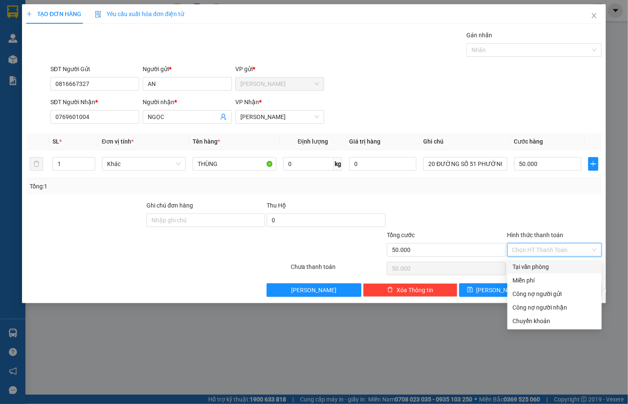
click at [538, 268] on div "Tại văn phòng" at bounding box center [554, 266] width 84 height 9
type input "0"
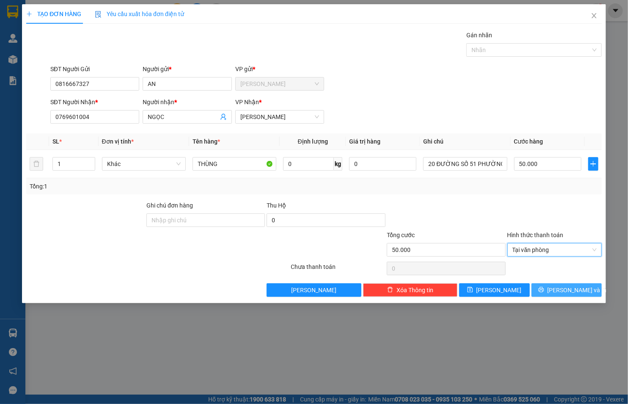
click at [556, 286] on button "[PERSON_NAME] và In" at bounding box center [566, 290] width 71 height 14
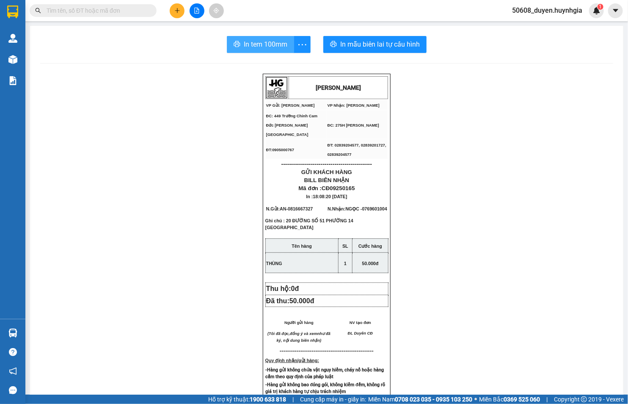
click at [244, 43] on span "In tem 100mm" at bounding box center [266, 44] width 44 height 11
click at [272, 47] on span "In tem 100mm" at bounding box center [266, 44] width 44 height 11
click at [179, 9] on icon "plus" at bounding box center [177, 11] width 6 height 6
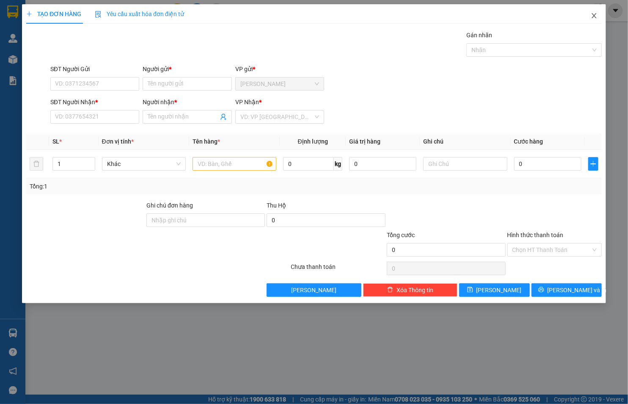
click at [599, 11] on span "Close" at bounding box center [594, 16] width 24 height 24
